Goal: Task Accomplishment & Management: Manage account settings

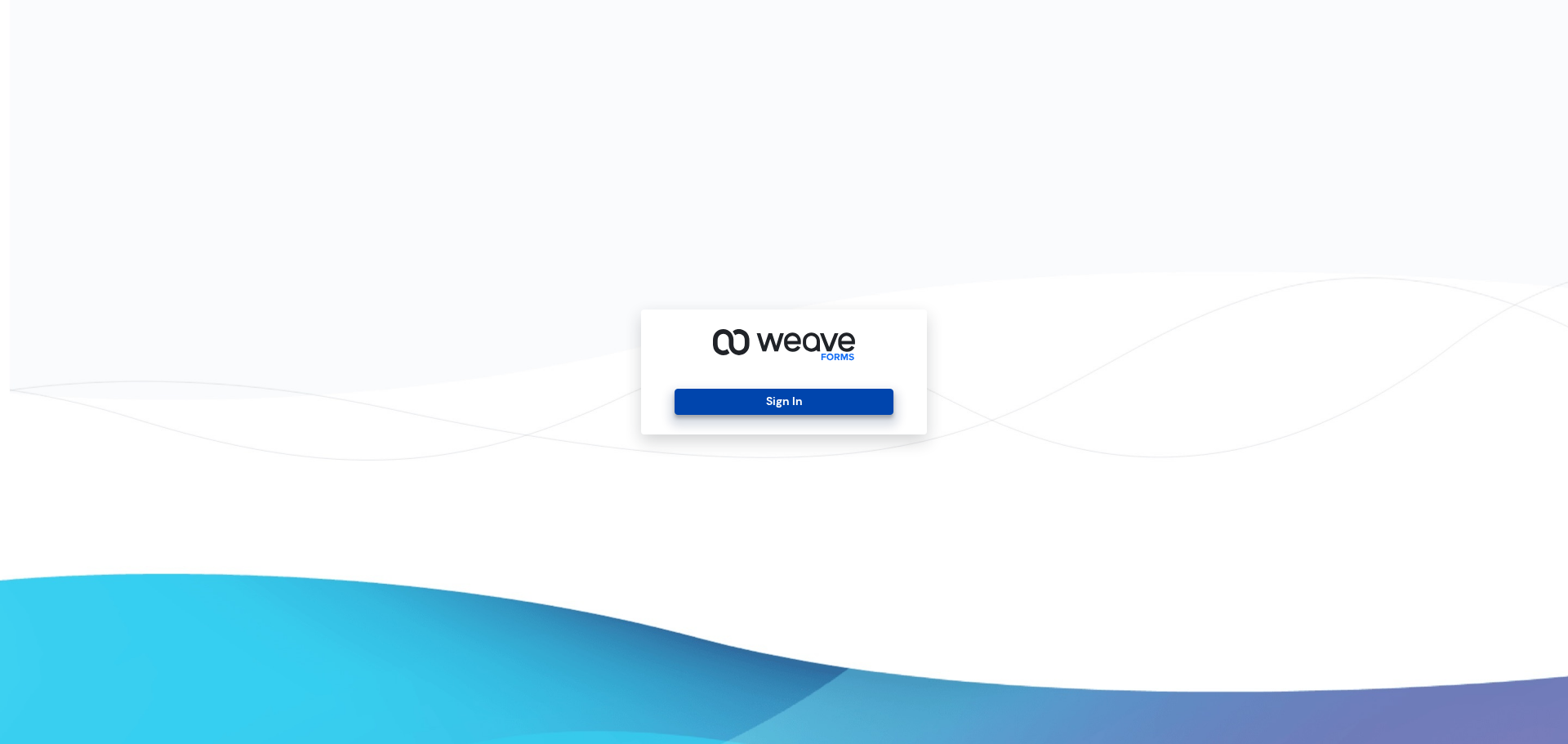
click at [715, 394] on button "Sign In" at bounding box center [783, 401] width 218 height 26
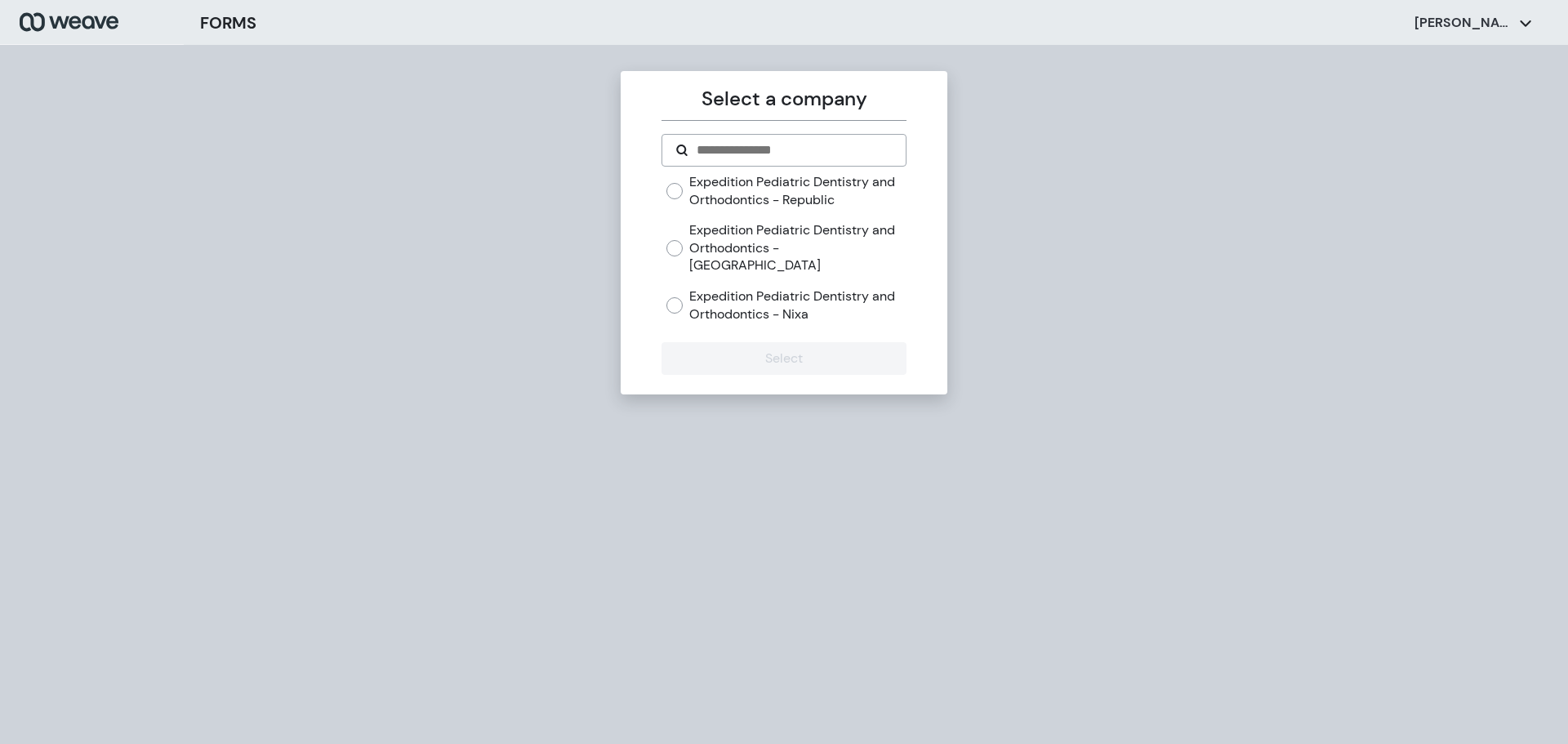
drag, startPoint x: 840, startPoint y: 259, endPoint x: 832, endPoint y: 333, distance: 74.4
click at [839, 266] on div "Expedition Pediatric Dentistry and Orthodontics - Republic Expedition Pediatric…" at bounding box center [785, 247] width 239 height 149
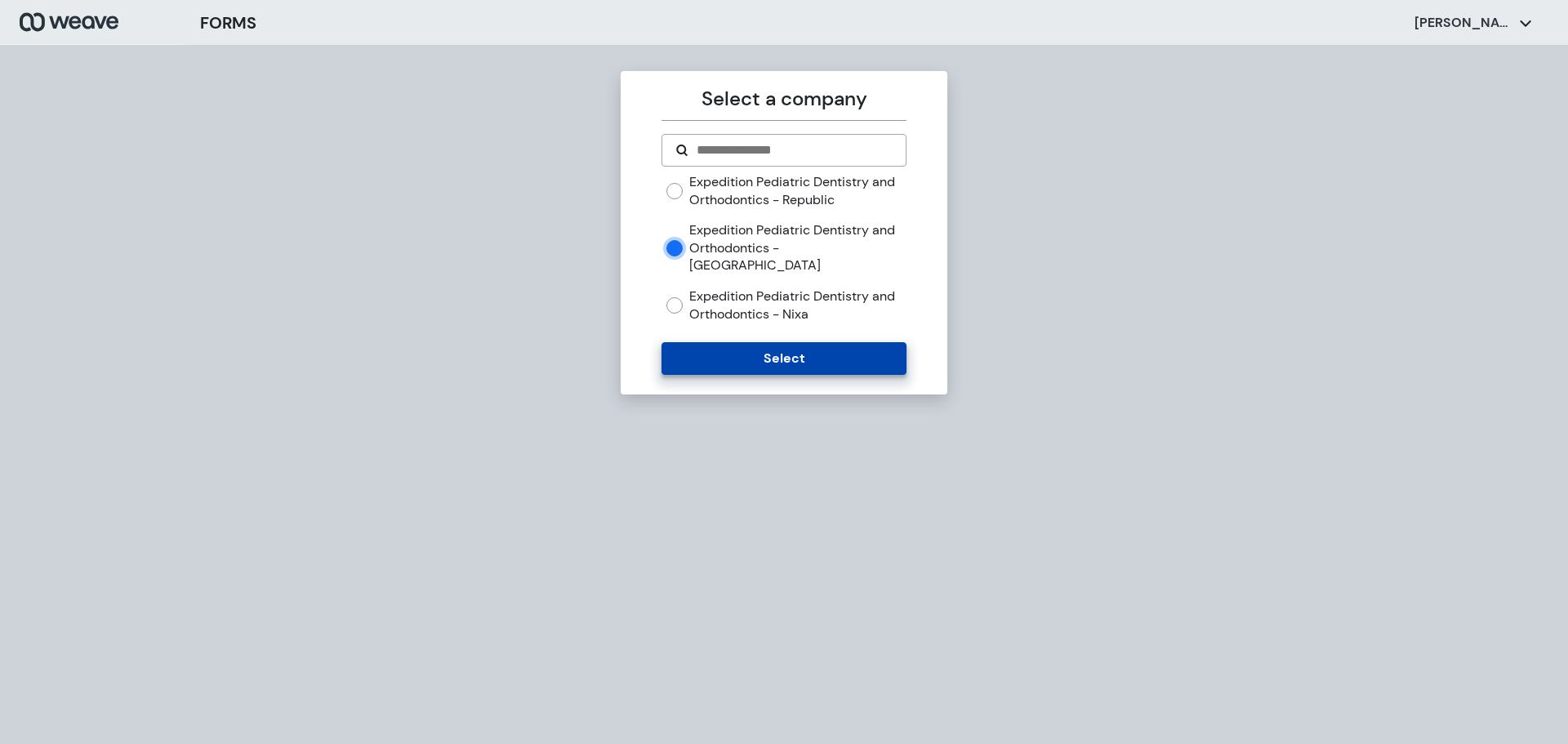
click at [770, 342] on button "Select" at bounding box center [784, 357] width 244 height 32
